Goal: Task Accomplishment & Management: Manage account settings

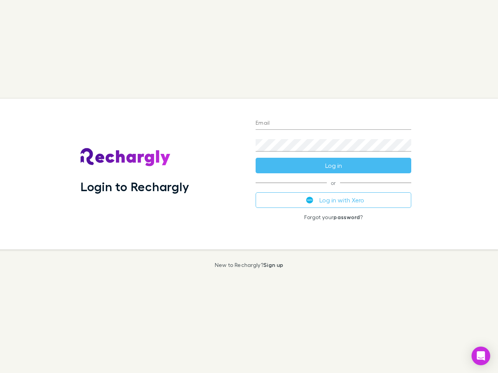
click at [249, 187] on div "Login to Rechargly" at bounding box center [161, 174] width 175 height 151
click at [333, 124] on input "Email" at bounding box center [334, 123] width 156 height 12
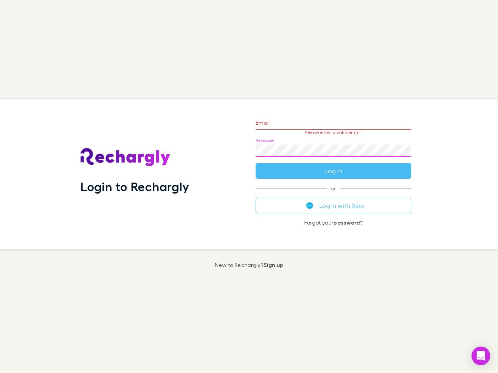
click at [333, 166] on form "Email Please enter a valid email. Password Log in" at bounding box center [334, 145] width 156 height 68
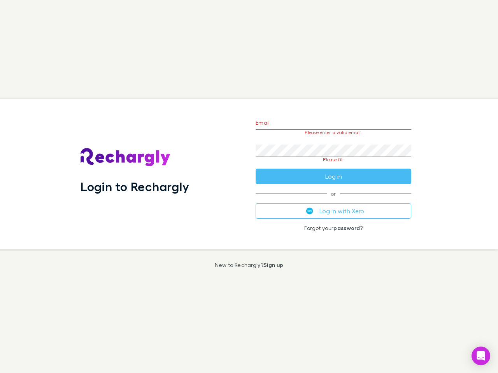
click at [333, 200] on div "Email Please enter a valid email. Password Please fill Log in or Log in with Xe…" at bounding box center [333, 174] width 168 height 151
click at [481, 356] on icon "Open Intercom Messenger" at bounding box center [481, 356] width 8 height 9
